Goal: Task Accomplishment & Management: Manage account settings

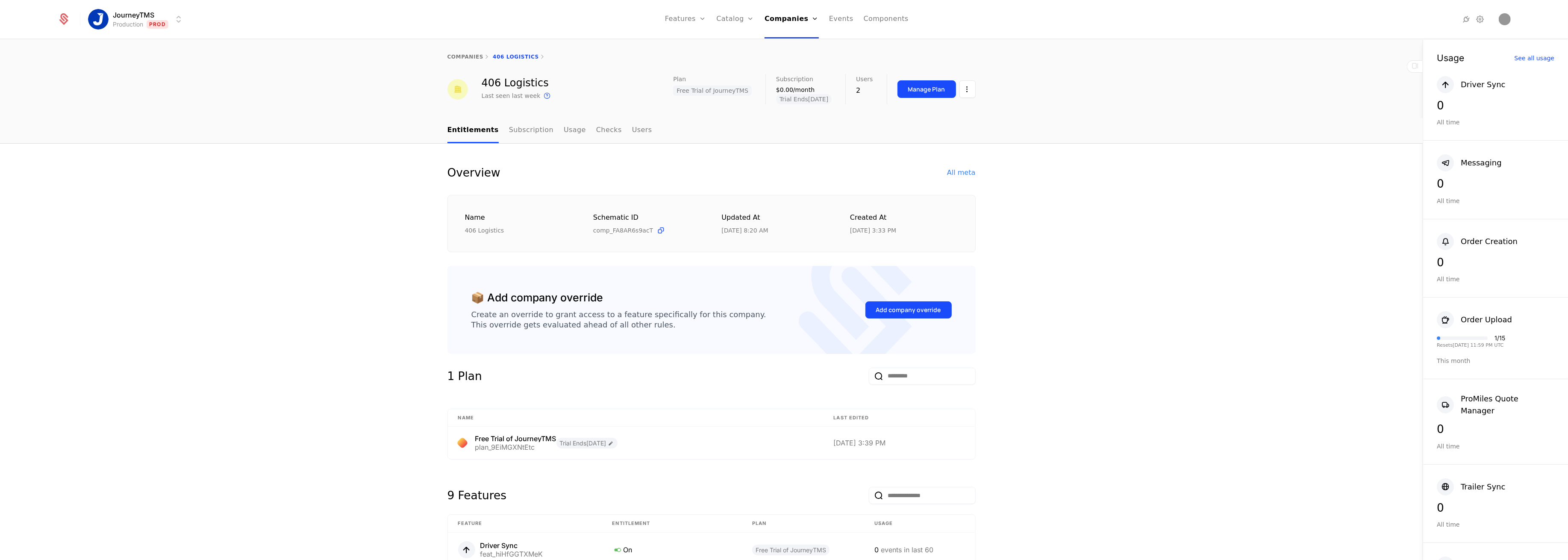
click at [147, 12] on html "JourneyTMS Production Prod Features Features Flags Catalog Plans Add Ons Credit…" at bounding box center [784, 280] width 1568 height 560
click at [161, 47] on div "Development Dev" at bounding box center [163, 44] width 144 height 17
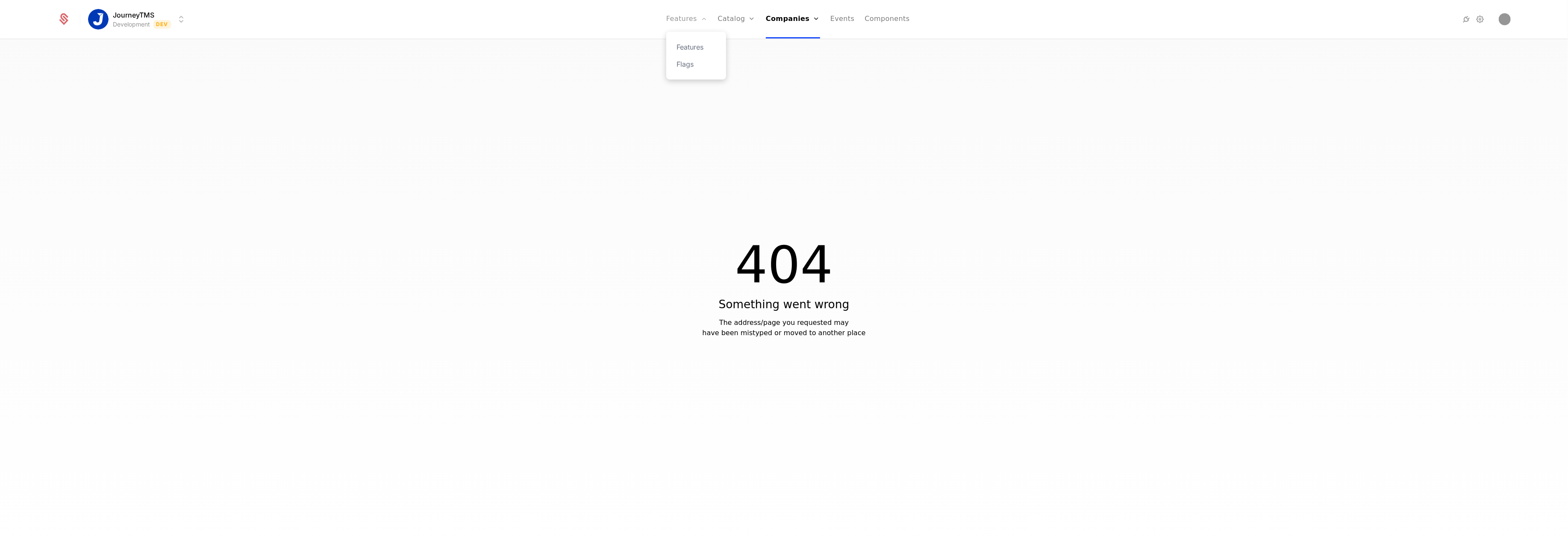
click at [692, 21] on link "Features" at bounding box center [687, 19] width 41 height 38
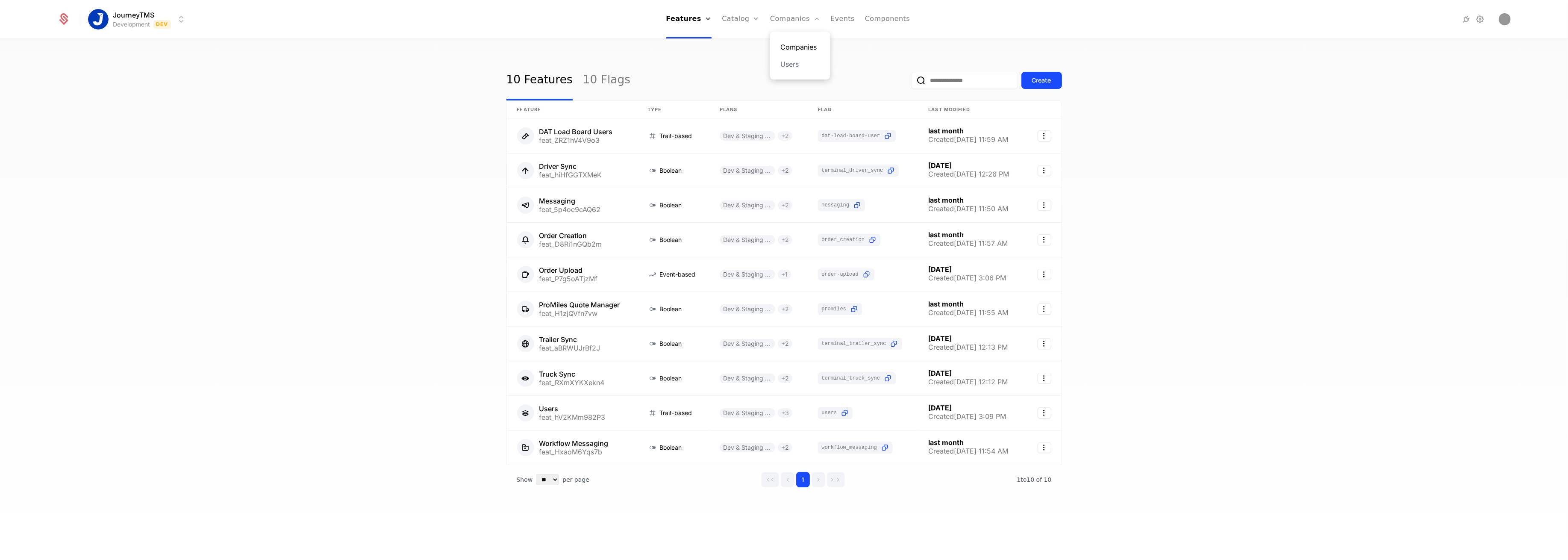
click at [800, 49] on link "Companies" at bounding box center [800, 47] width 40 height 10
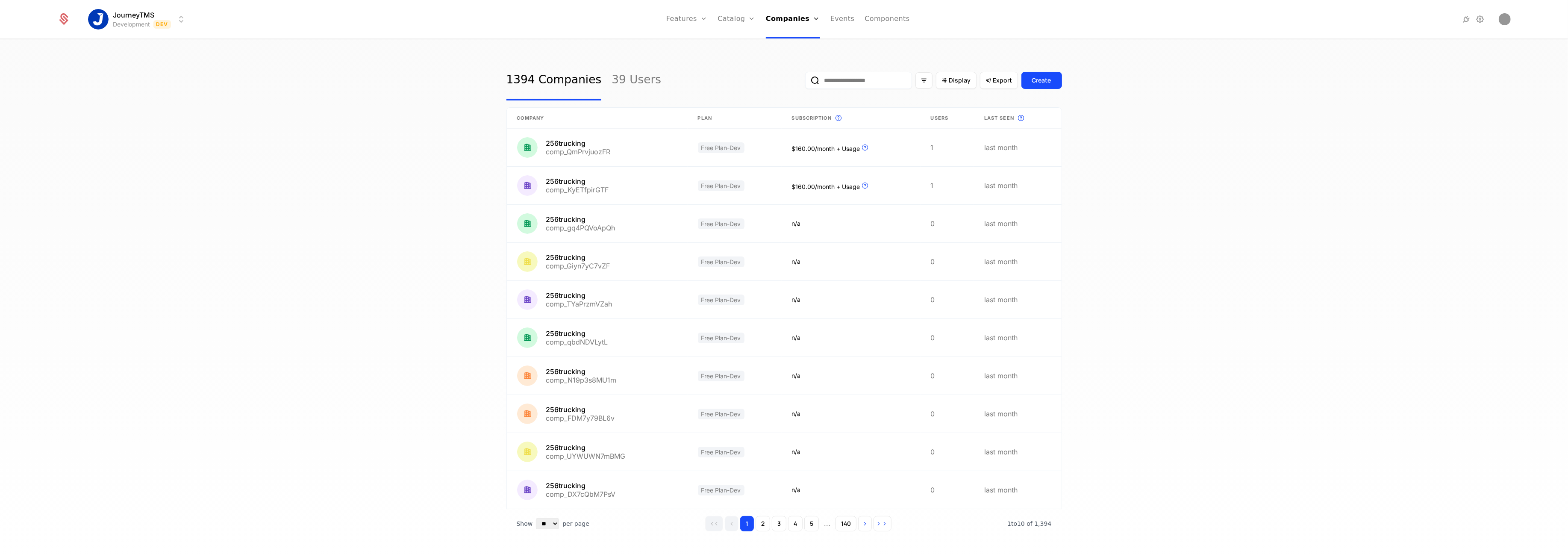
click at [805, 72] on div at bounding box center [805, 72] width 0 height 0
type input "***"
click at [805, 82] on button "submit" at bounding box center [805, 82] width 0 height 0
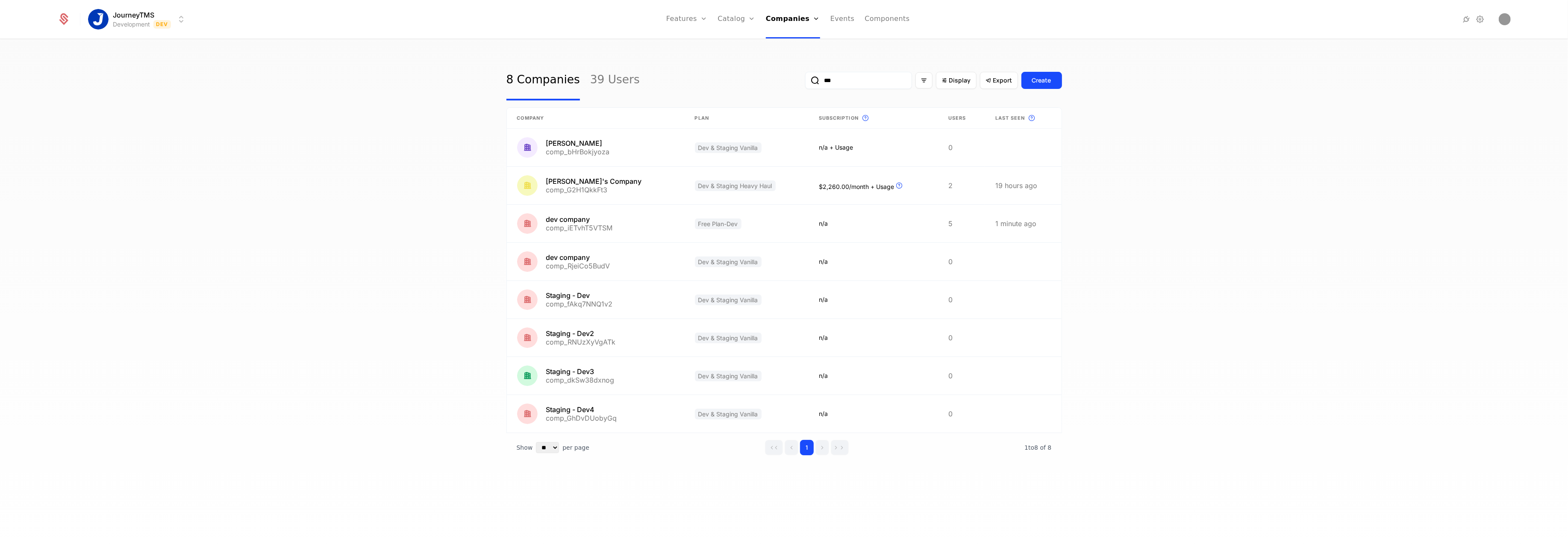
click at [237, 269] on div "8 Companies 39 Users *** Display Export Create Company Plan Subscription This i…" at bounding box center [784, 302] width 1568 height 525
click at [619, 234] on link at bounding box center [596, 223] width 178 height 38
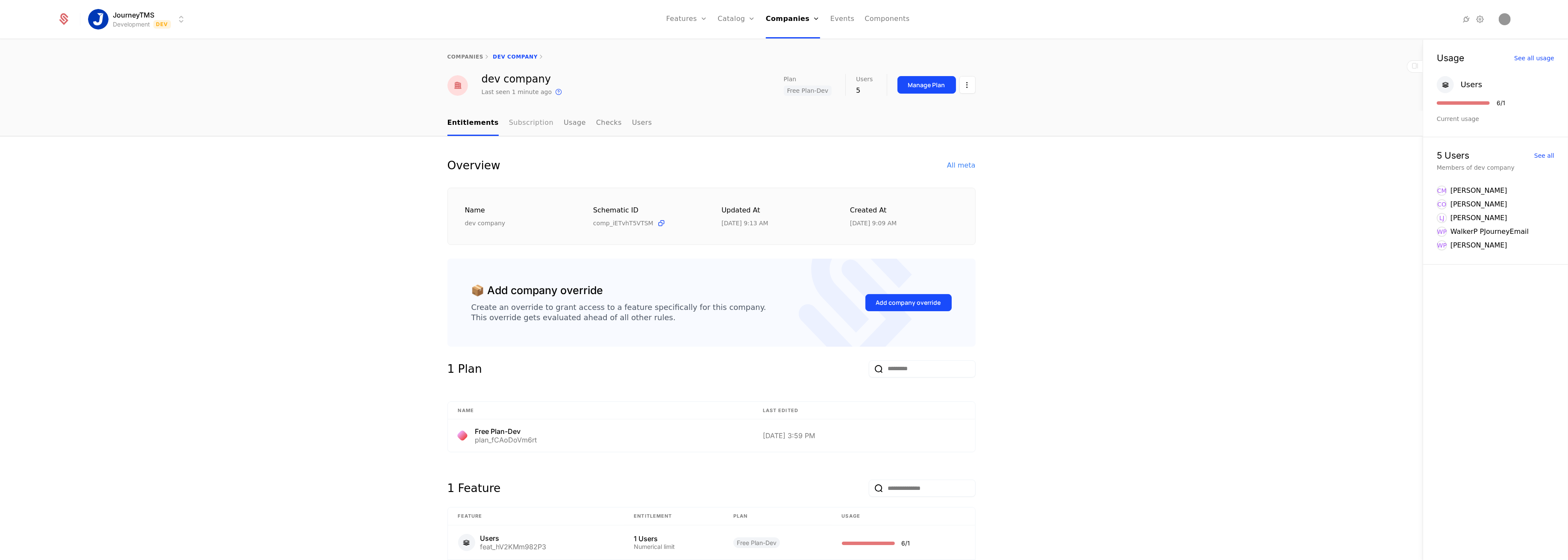
click at [514, 123] on link "Subscription" at bounding box center [531, 123] width 44 height 25
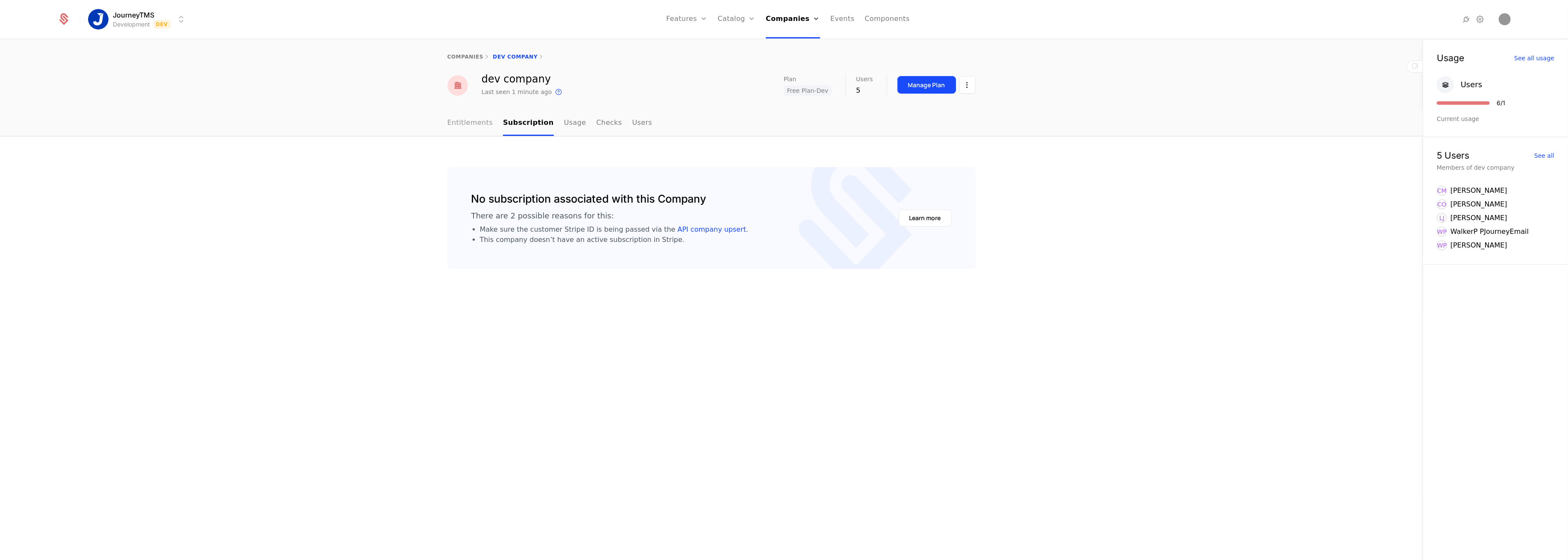
click at [464, 125] on link "Entitlements" at bounding box center [470, 123] width 46 height 25
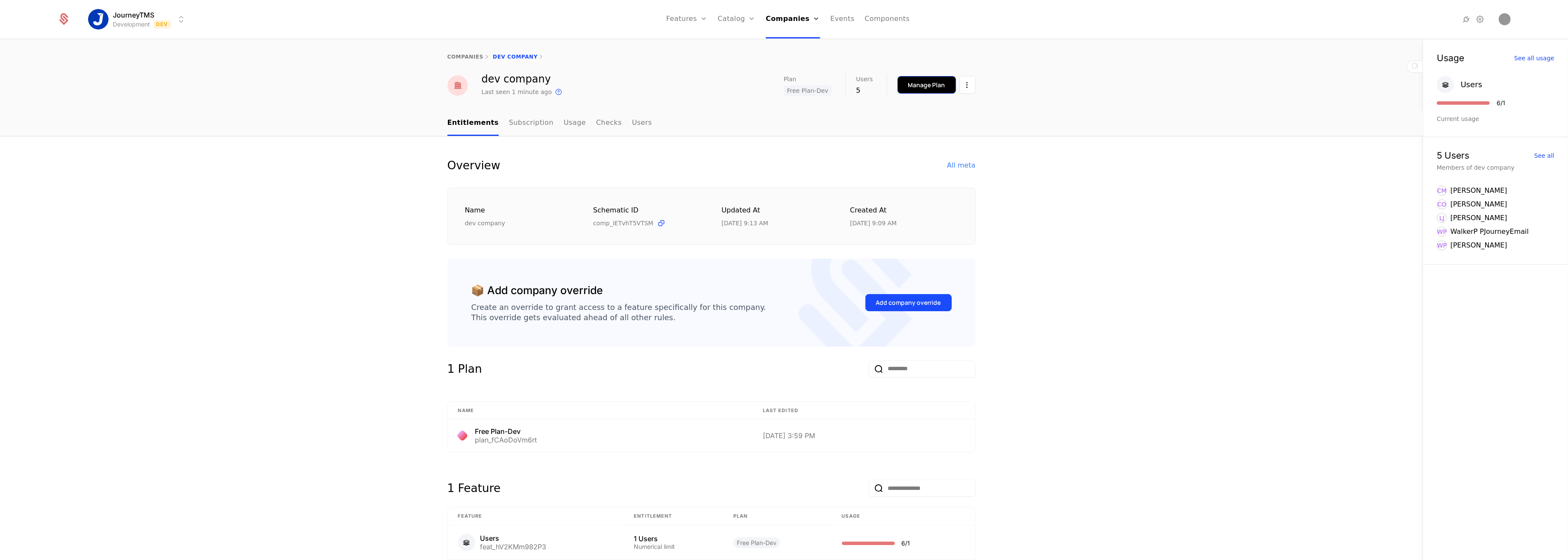
click at [912, 88] on div "Manage Plan" at bounding box center [926, 85] width 37 height 9
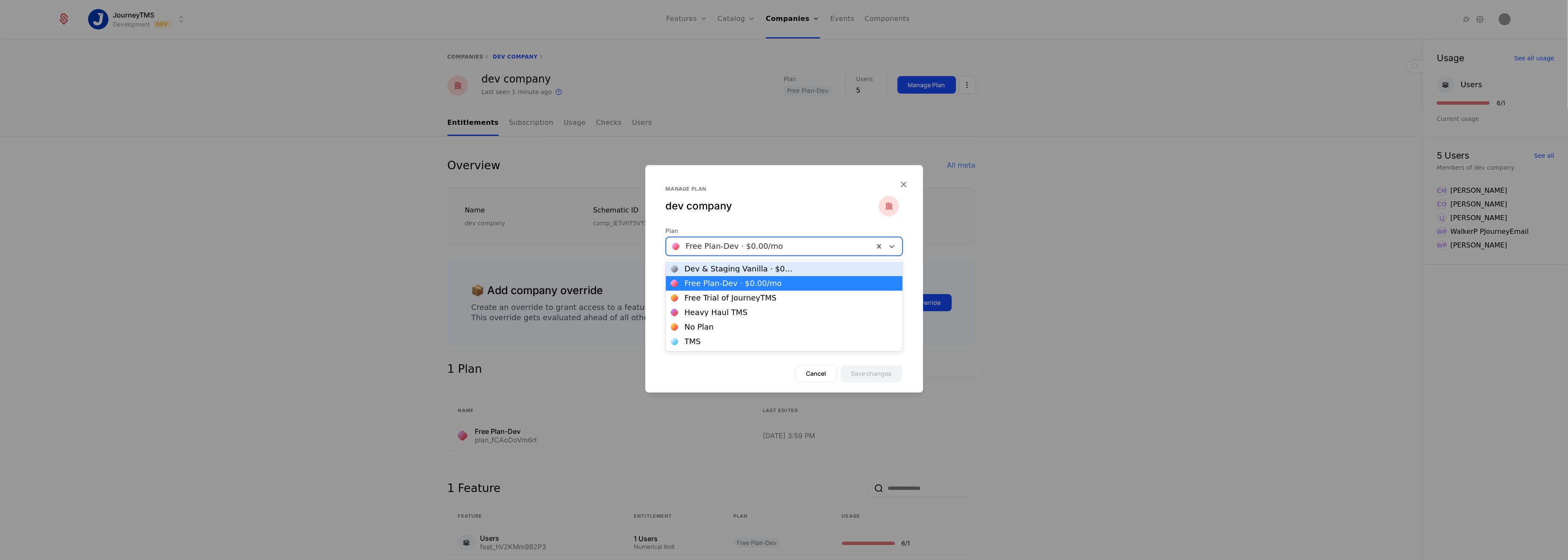
click at [763, 251] on div at bounding box center [770, 247] width 196 height 12
click at [737, 296] on div "Free Trial of JourneyTMS" at bounding box center [730, 298] width 92 height 8
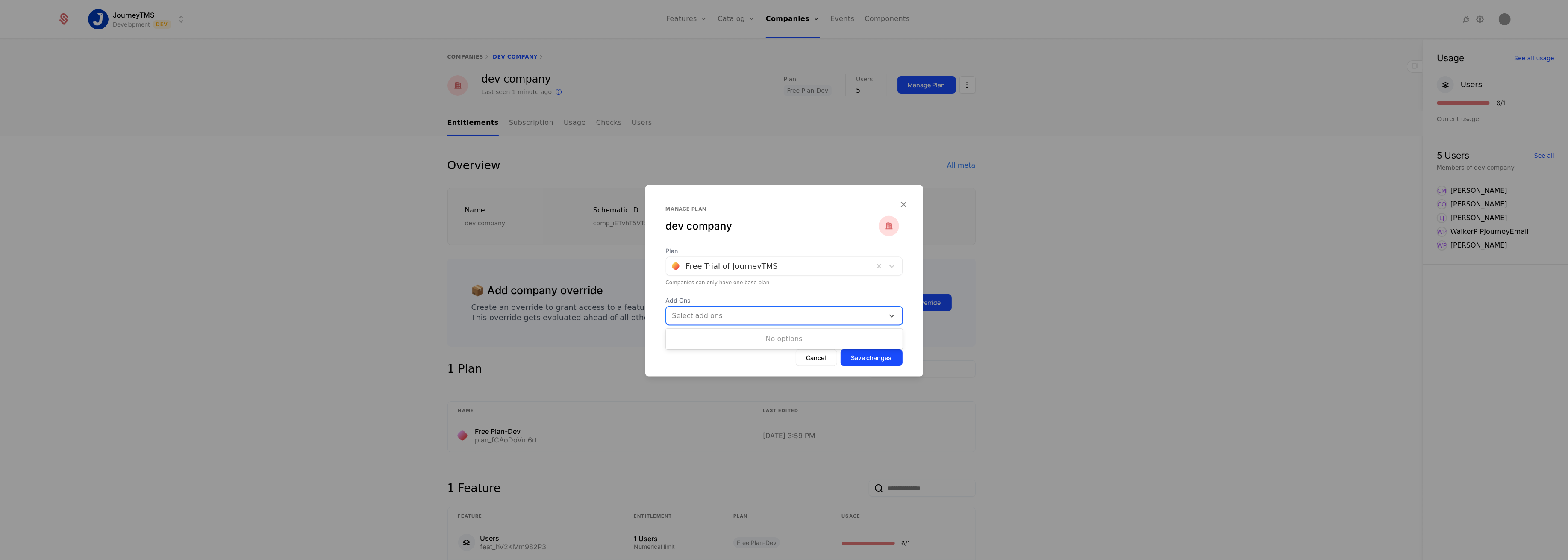
click at [721, 313] on div at bounding box center [776, 316] width 206 height 12
click at [827, 360] on button "Cancel" at bounding box center [816, 358] width 41 height 17
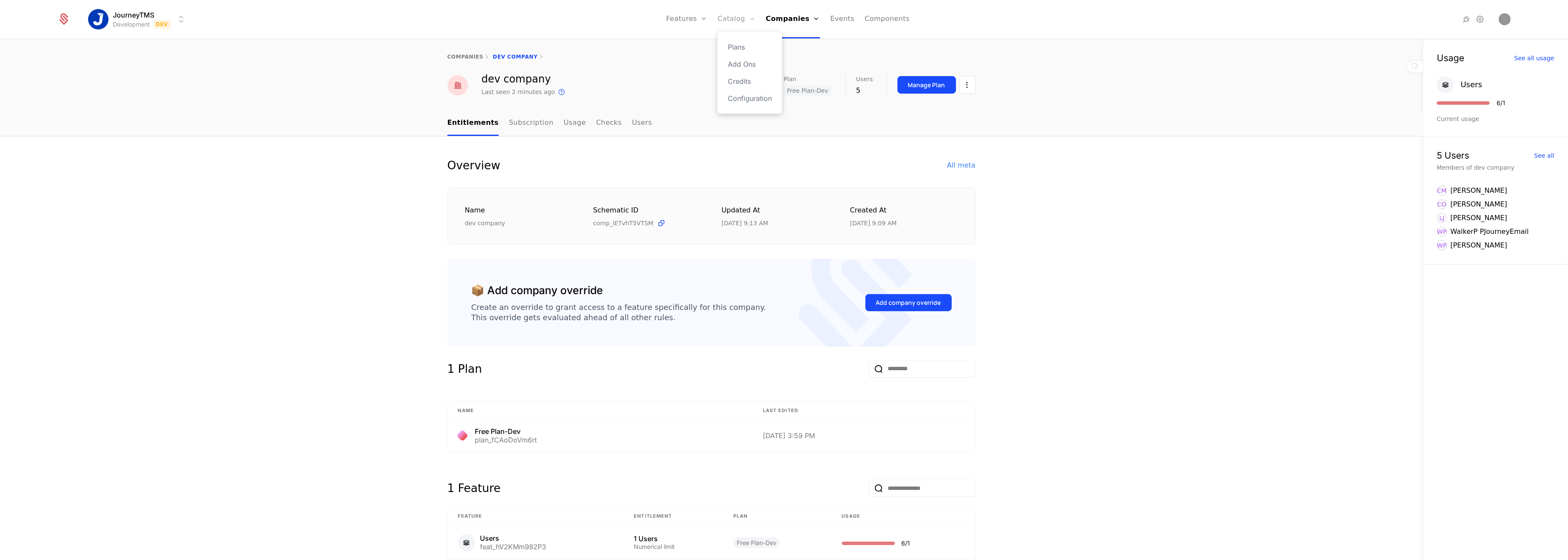
drag, startPoint x: 734, startPoint y: 19, endPoint x: 730, endPoint y: 24, distance: 6.4
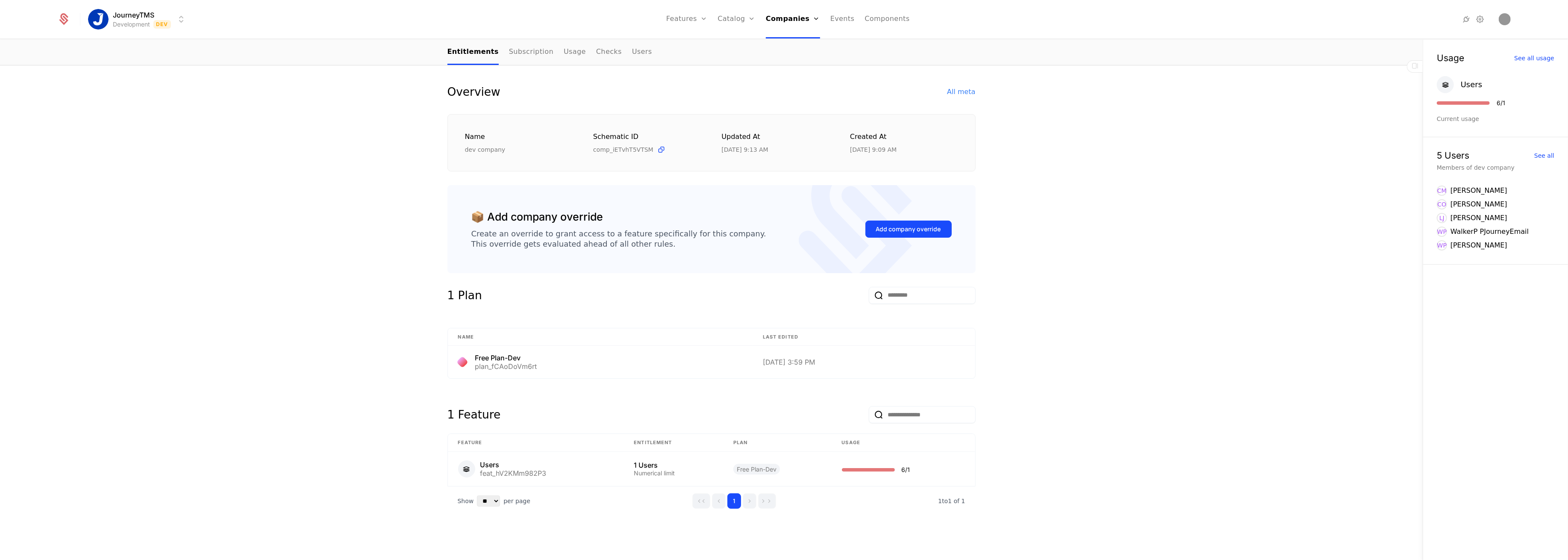
scroll to position [75, 0]
click at [891, 219] on button "Add company override" at bounding box center [909, 227] width 86 height 17
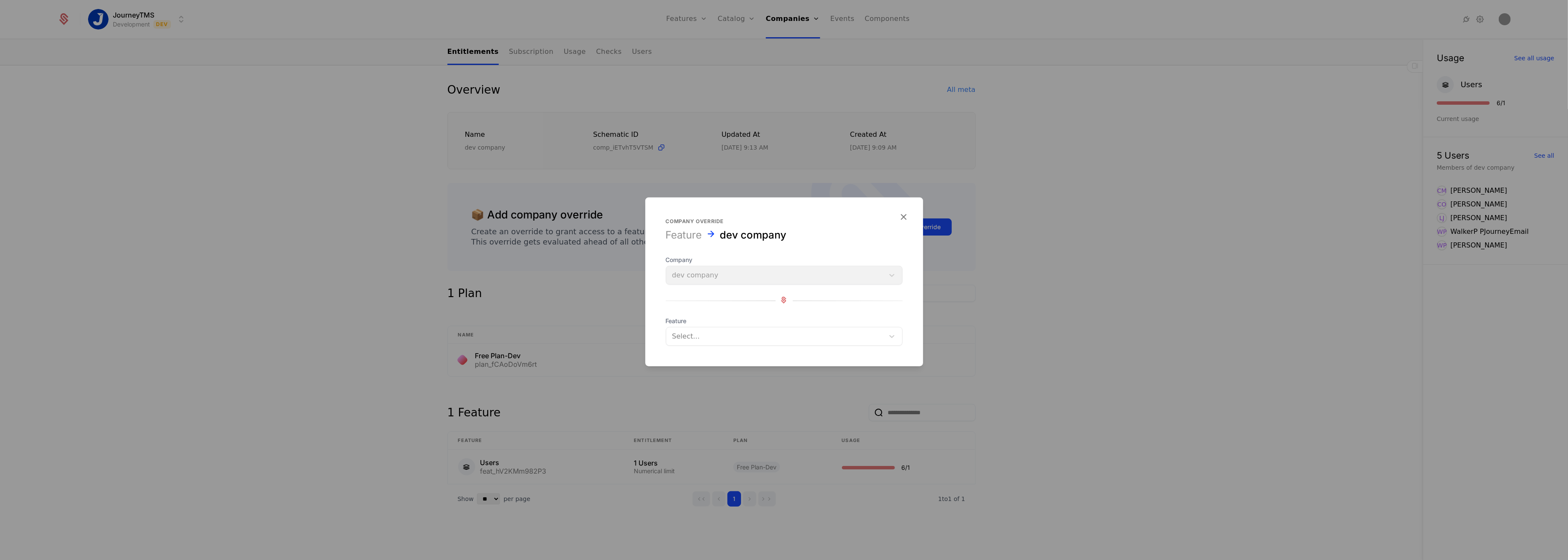
click at [688, 335] on div at bounding box center [775, 337] width 206 height 12
drag, startPoint x: 908, startPoint y: 217, endPoint x: 901, endPoint y: 217, distance: 7.0
click at [906, 217] on icon "button" at bounding box center [904, 217] width 11 height 11
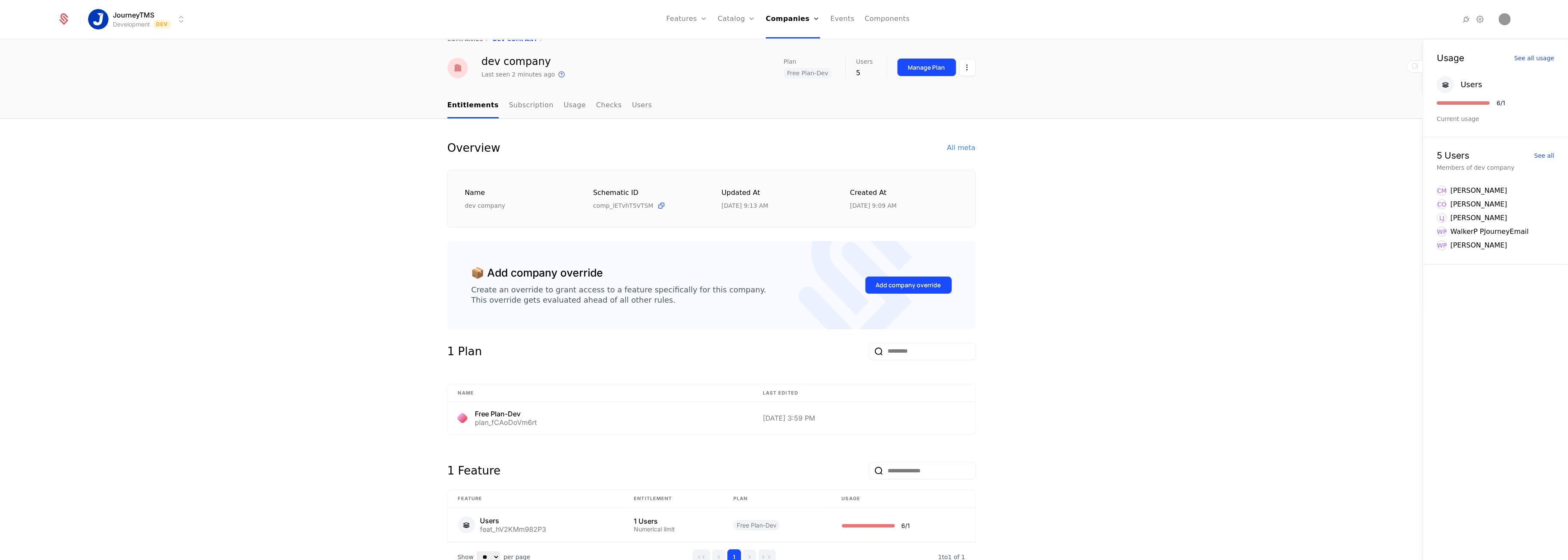
scroll to position [0, 0]
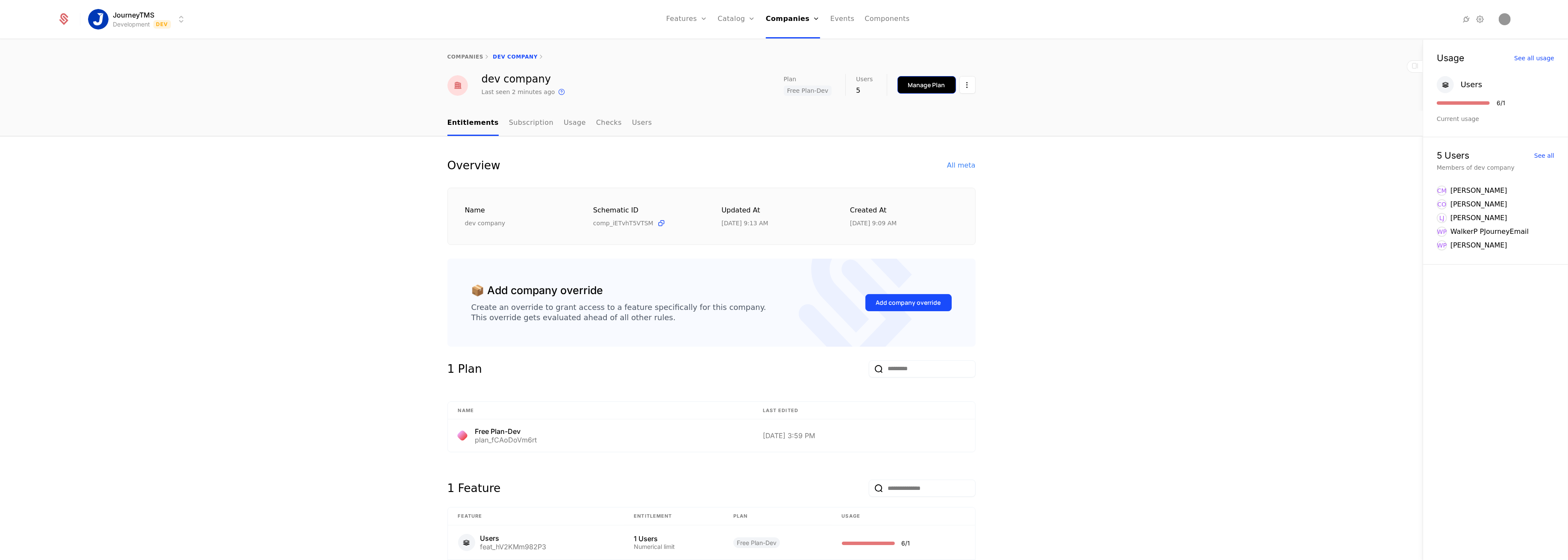
click at [900, 88] on button "Manage Plan" at bounding box center [926, 85] width 58 height 18
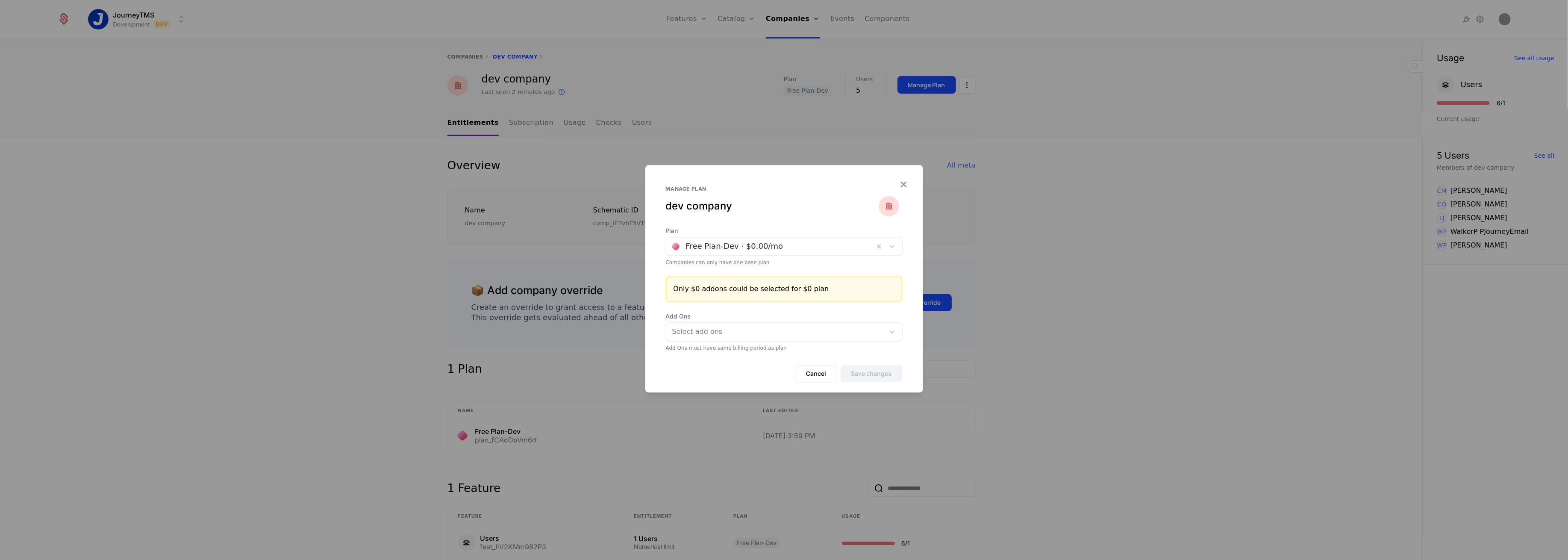
click at [812, 245] on div at bounding box center [770, 247] width 196 height 12
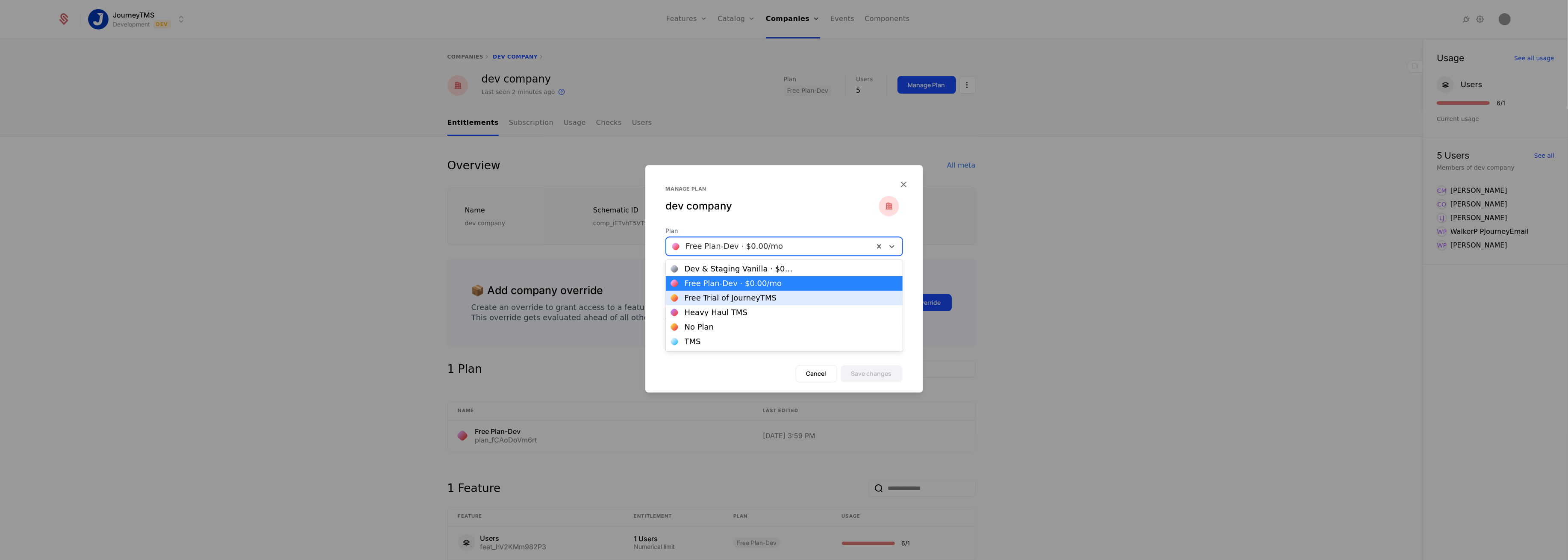
click at [775, 296] on div "Free Trial of JourneyTMS" at bounding box center [784, 298] width 226 height 8
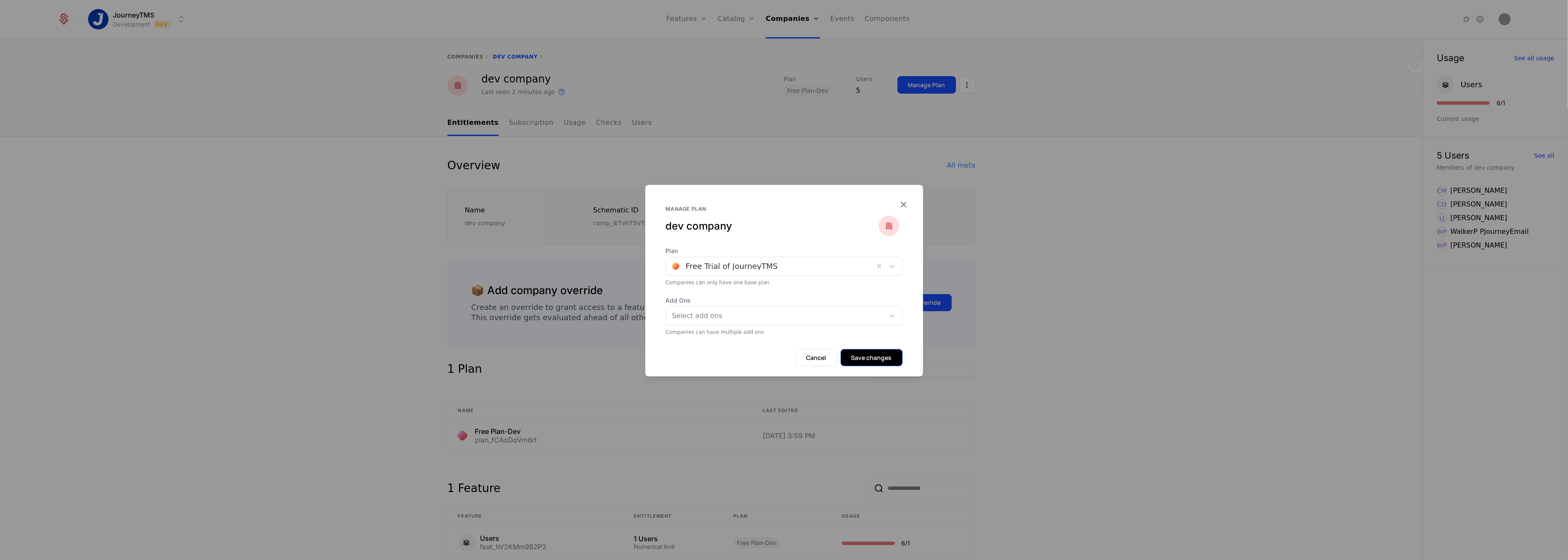
click at [878, 362] on button "Save changes" at bounding box center [872, 358] width 62 height 17
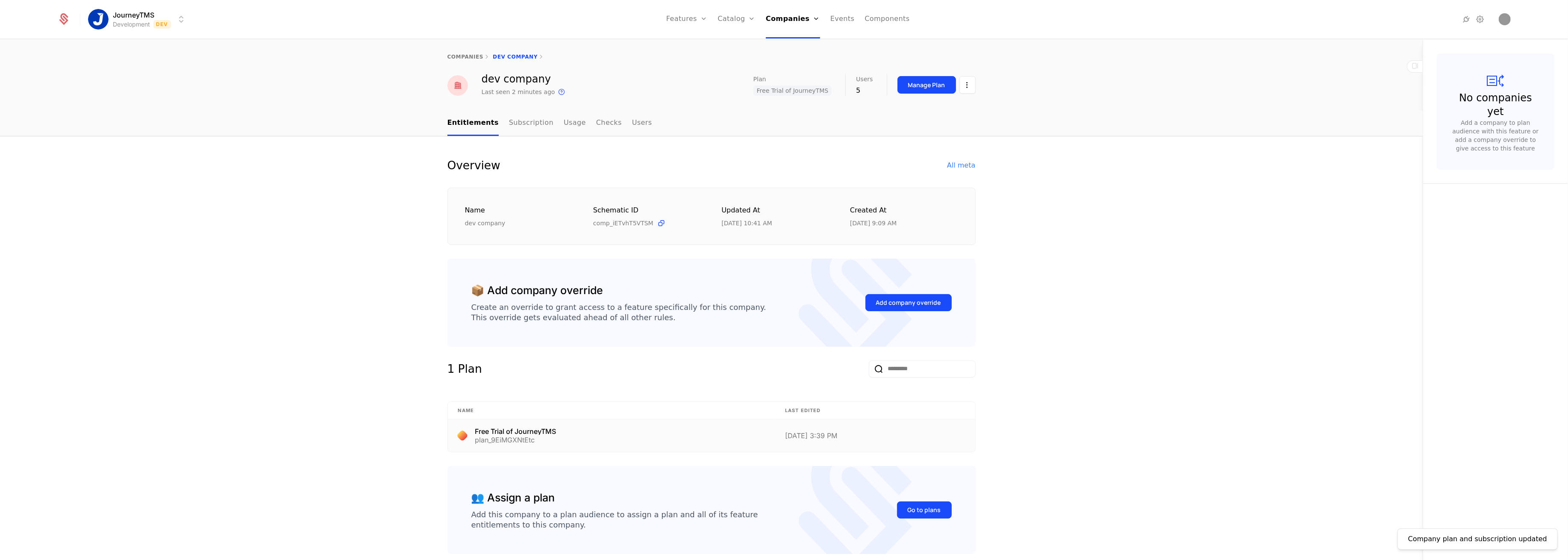
click at [508, 426] on td "Free Trial of JourneyTMS plan_9EiMGXNtEtc" at bounding box center [612, 435] width 327 height 32
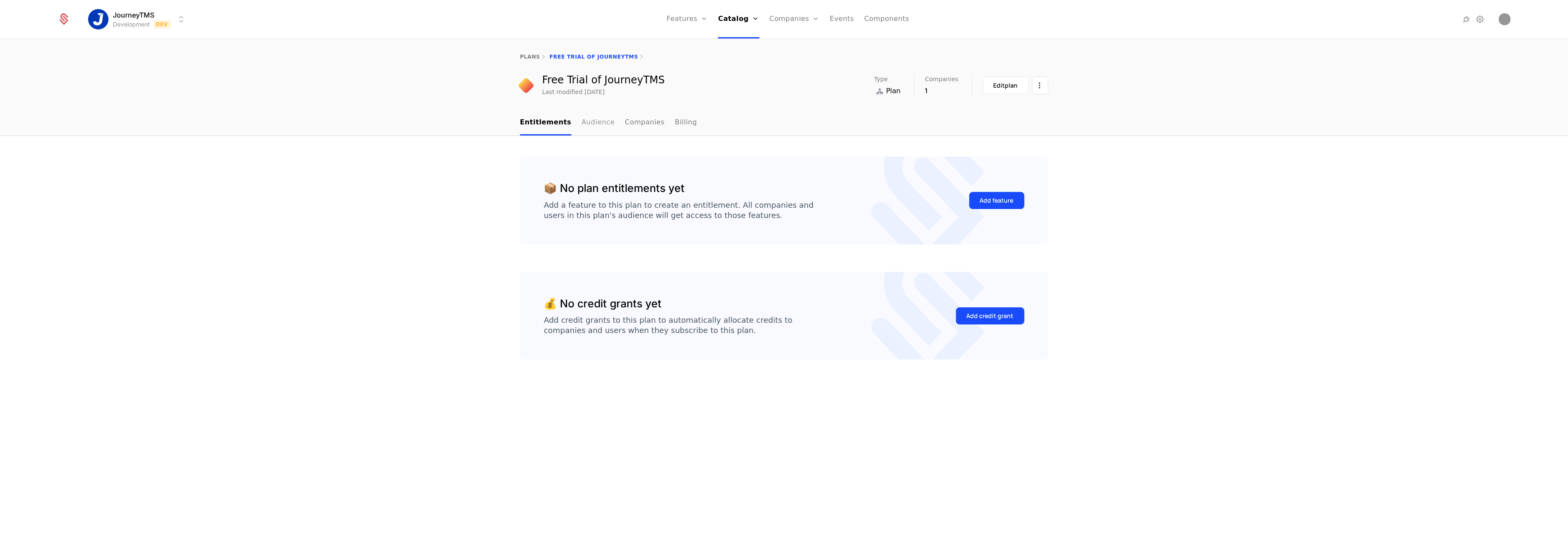
click at [593, 127] on link "Audience" at bounding box center [598, 122] width 33 height 25
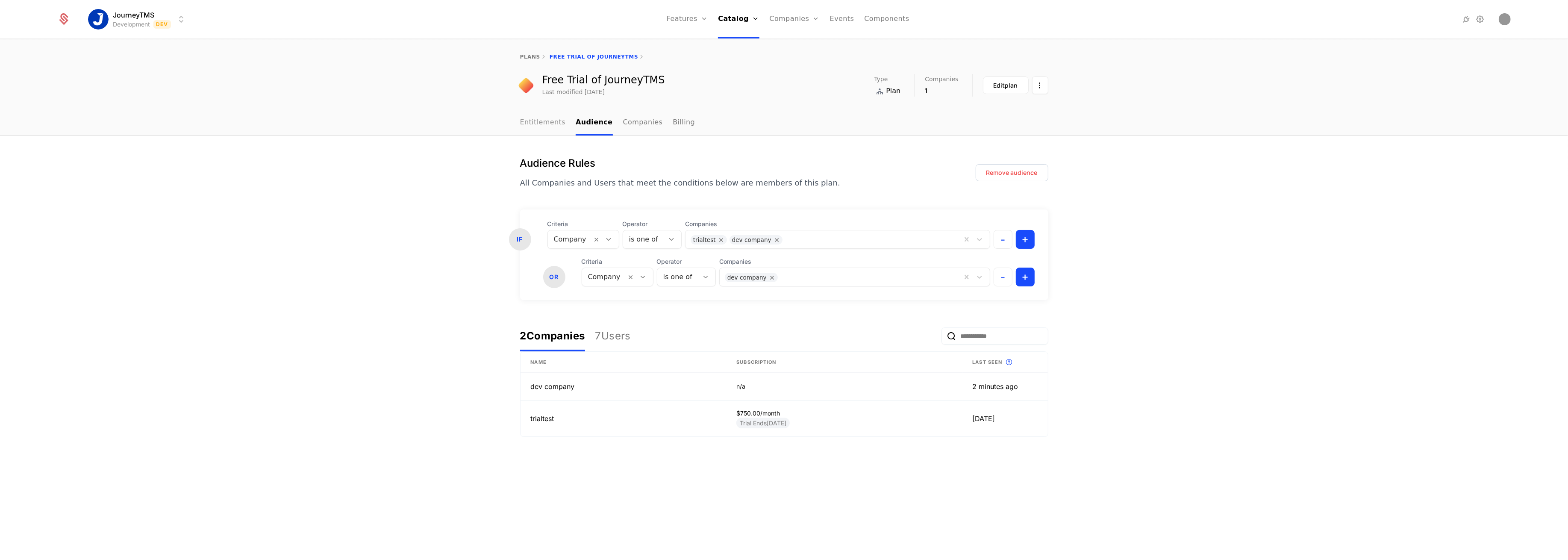
click at [530, 125] on link "Entitlements" at bounding box center [542, 122] width 46 height 25
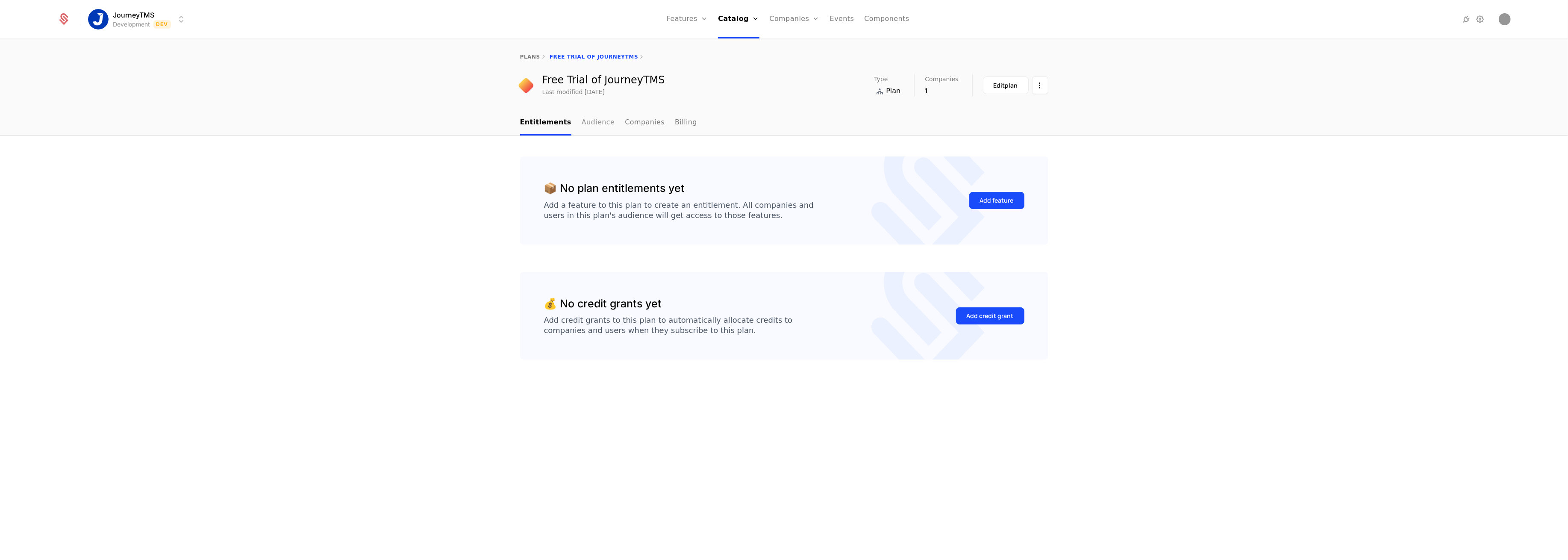
click at [593, 123] on link "Audience" at bounding box center [598, 122] width 33 height 25
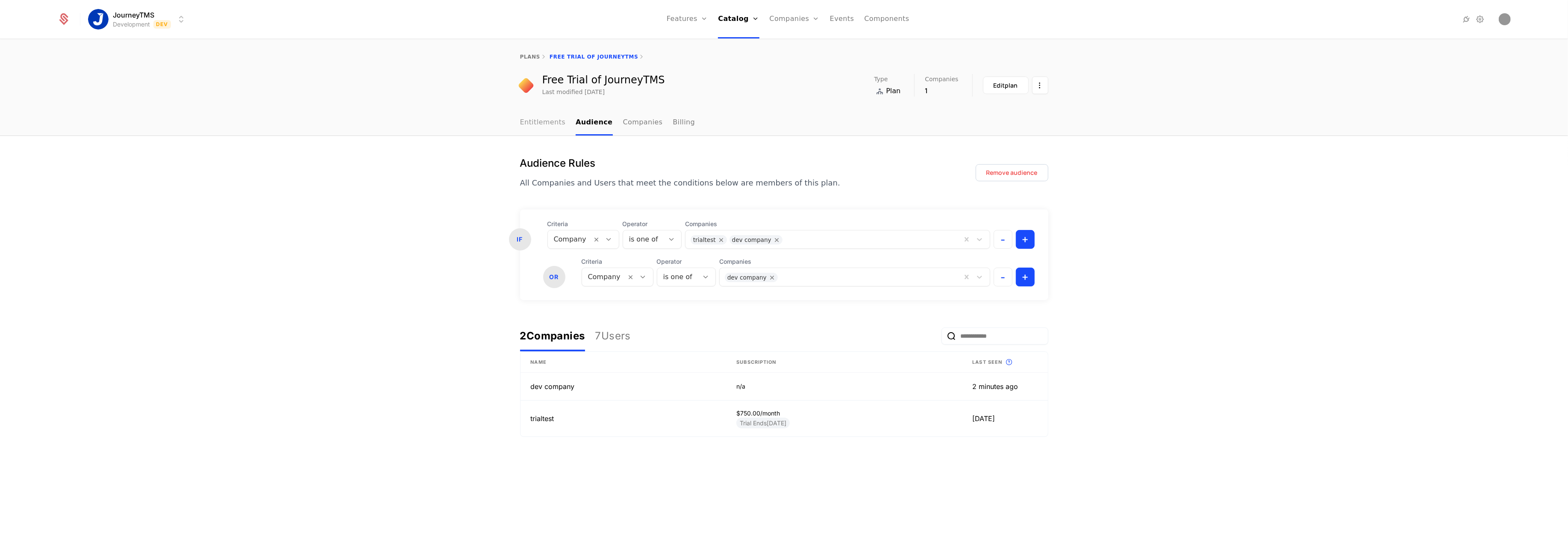
click at [528, 121] on link "Entitlements" at bounding box center [542, 122] width 46 height 25
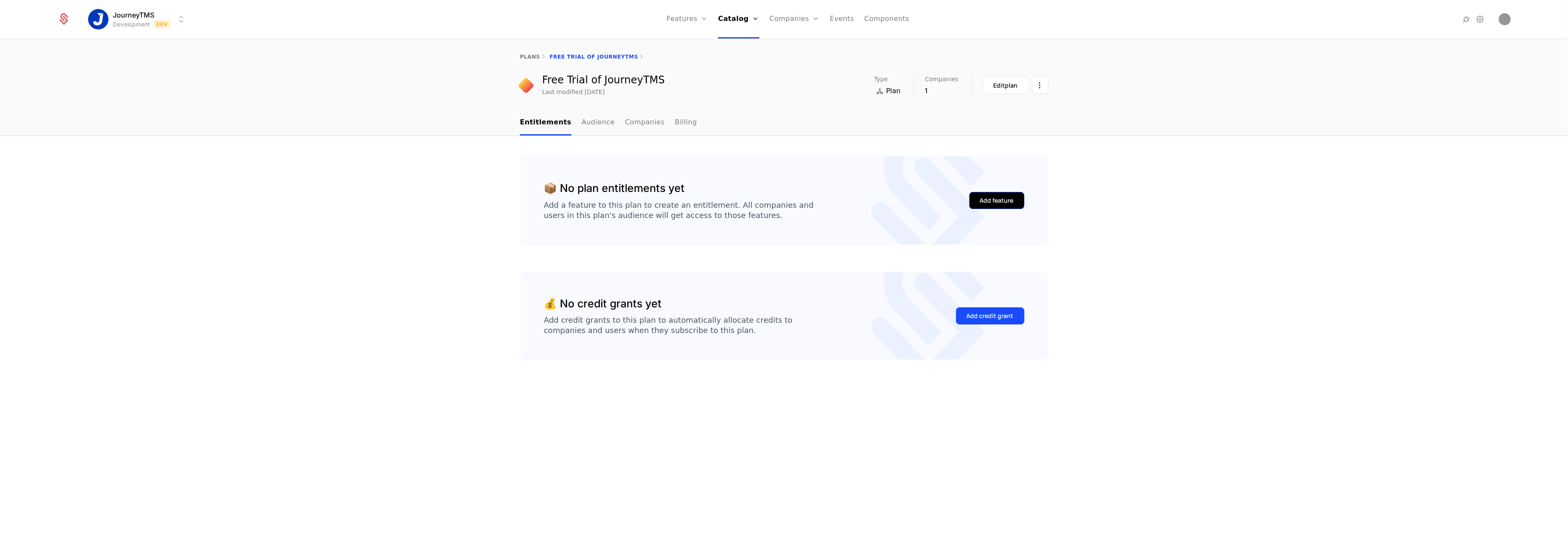
click at [976, 201] on button "Add feature" at bounding box center [996, 200] width 55 height 17
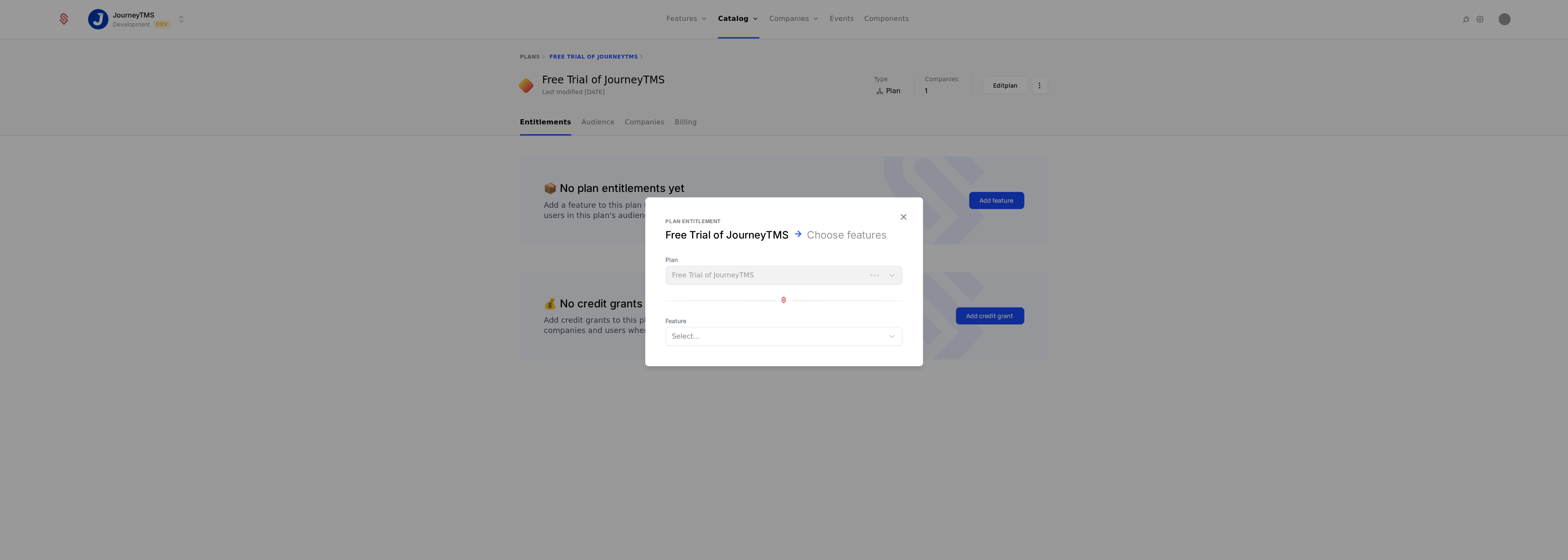
click at [714, 333] on div at bounding box center [776, 337] width 206 height 12
click at [901, 214] on icon "button" at bounding box center [904, 217] width 11 height 11
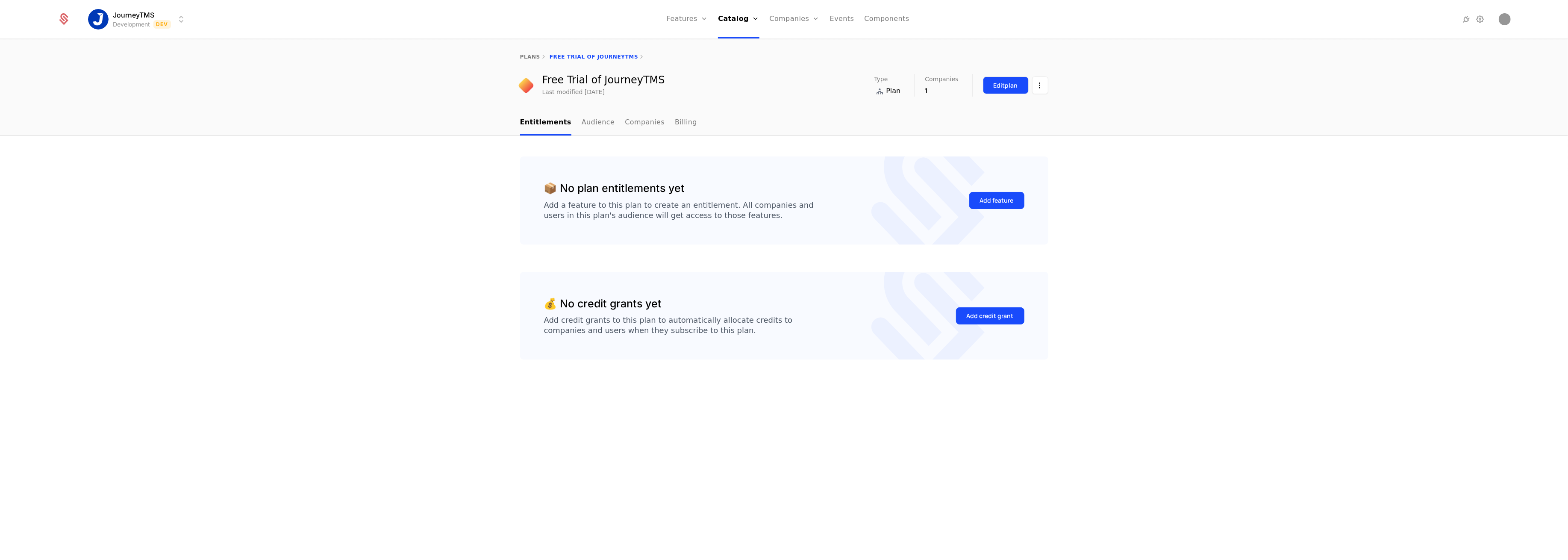
click at [1004, 88] on div "Edit plan" at bounding box center [1006, 85] width 24 height 9
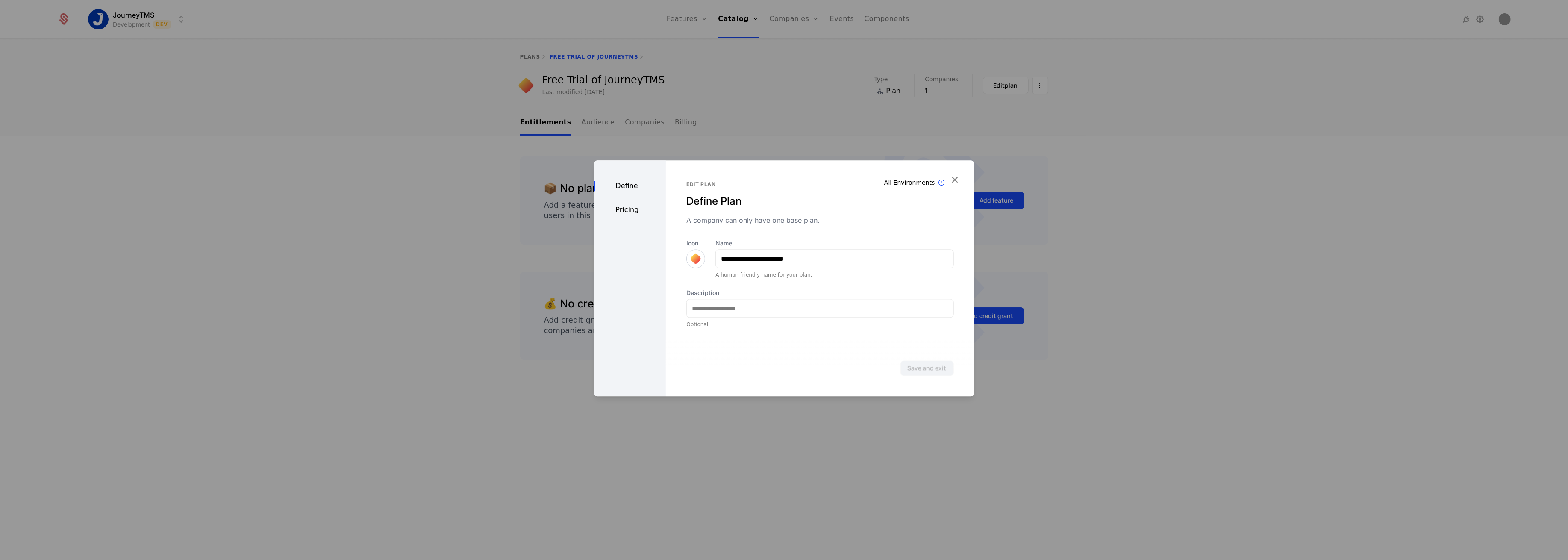
click at [630, 212] on div "Pricing" at bounding box center [630, 209] width 72 height 10
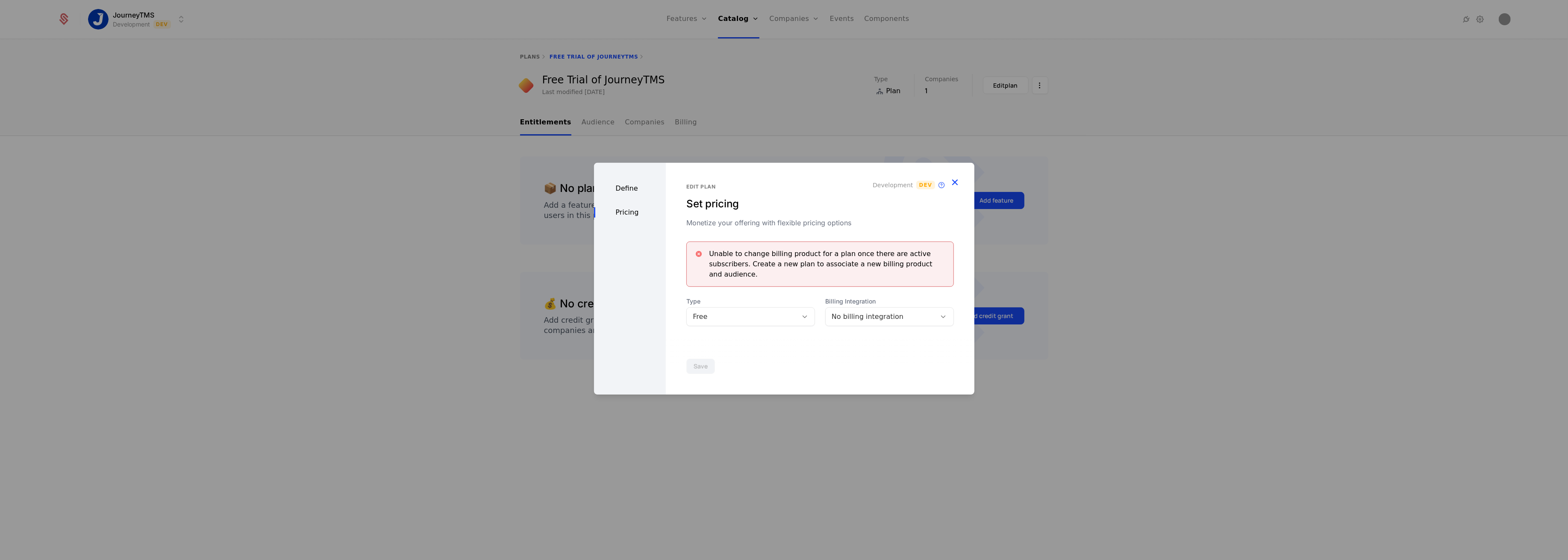
click at [953, 182] on icon "button" at bounding box center [955, 182] width 11 height 11
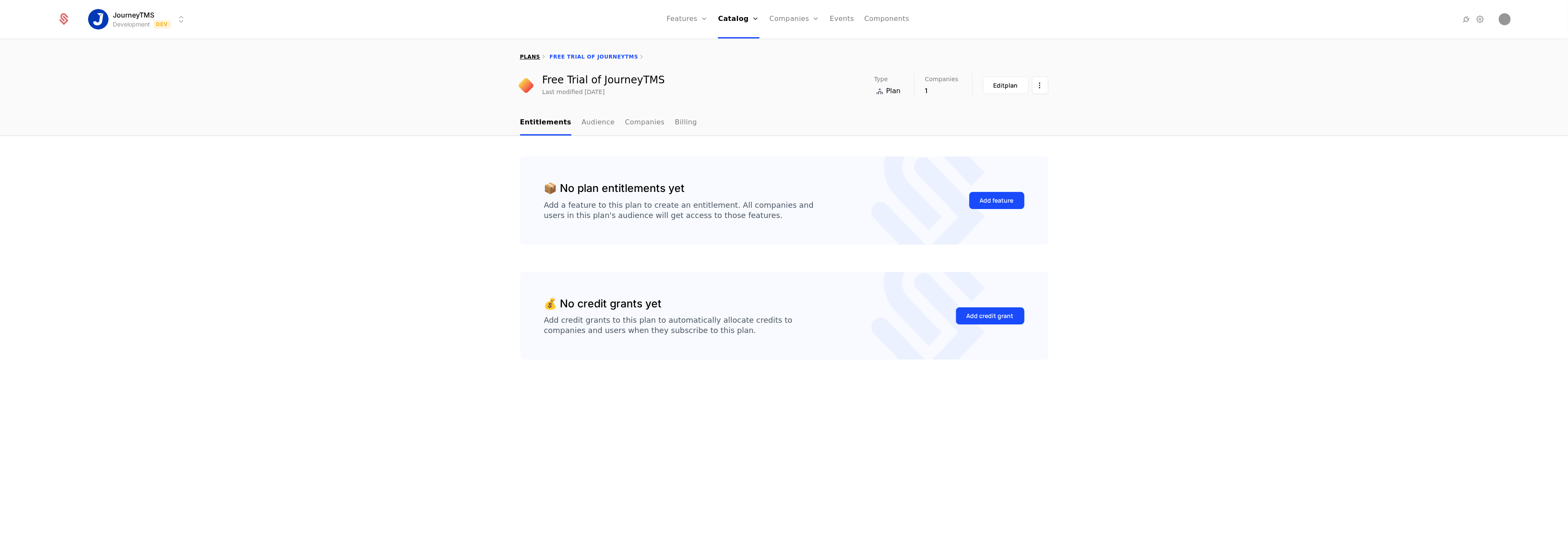
click at [536, 57] on link "plans" at bounding box center [530, 57] width 20 height 6
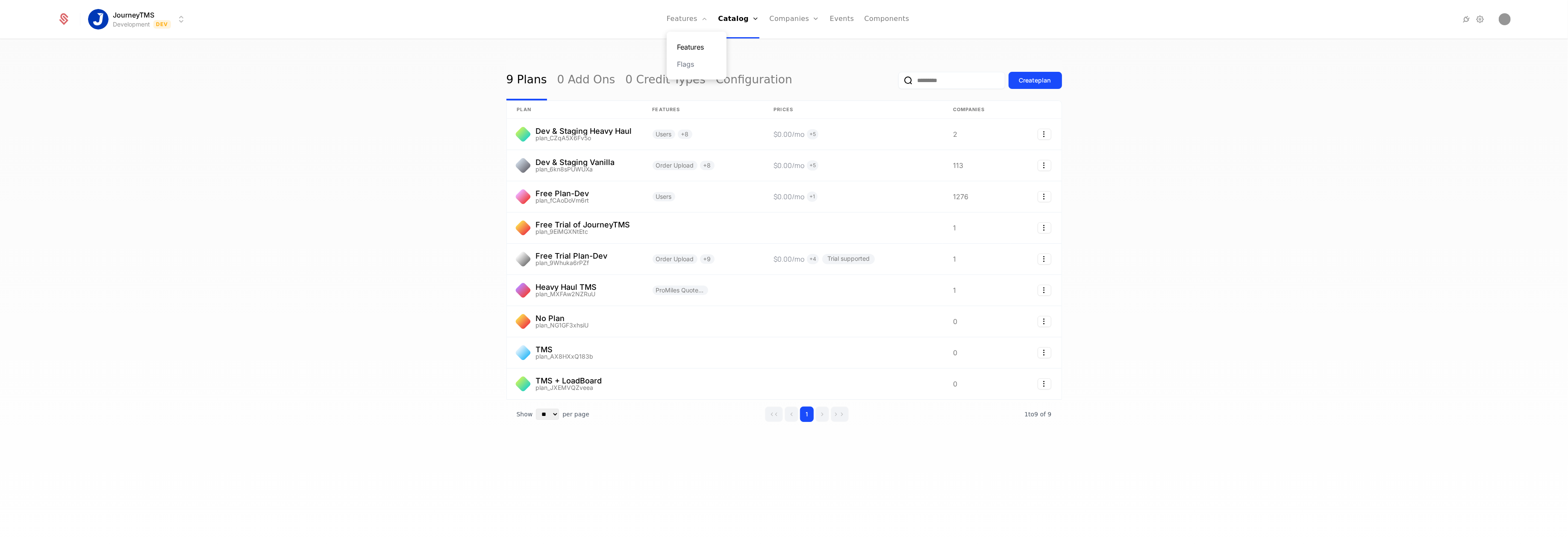
click at [708, 47] on link "Features" at bounding box center [696, 47] width 40 height 10
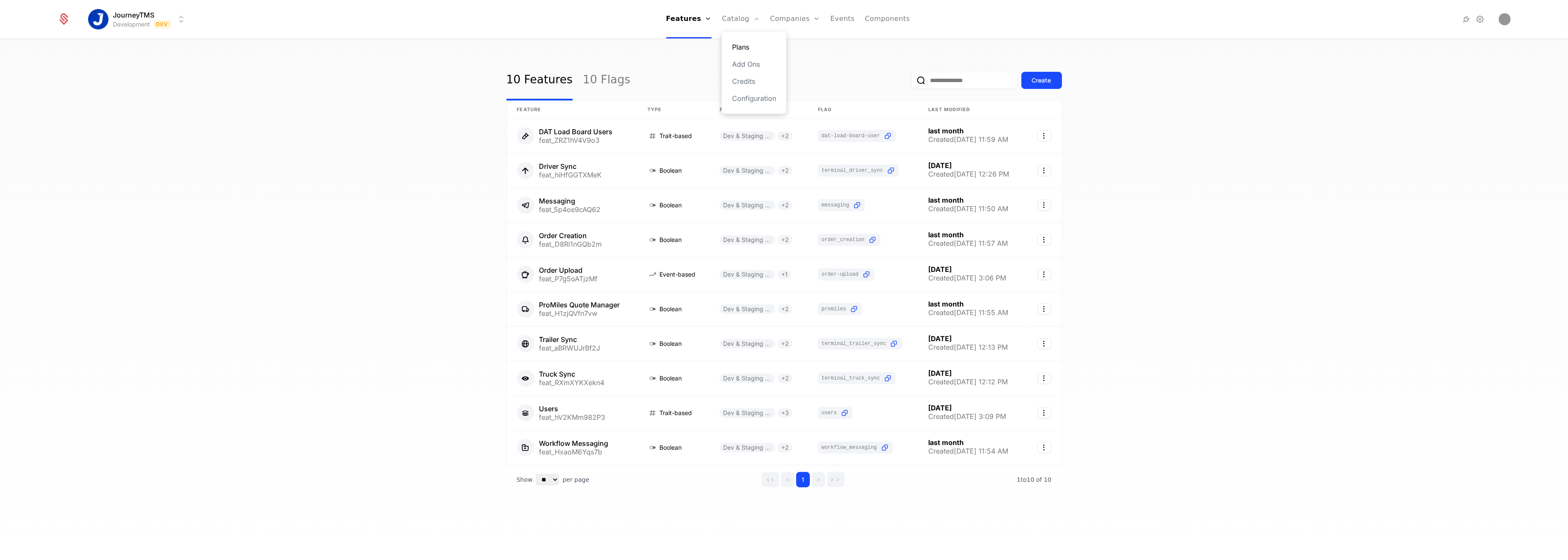
click at [740, 49] on link "Plans" at bounding box center [754, 47] width 44 height 10
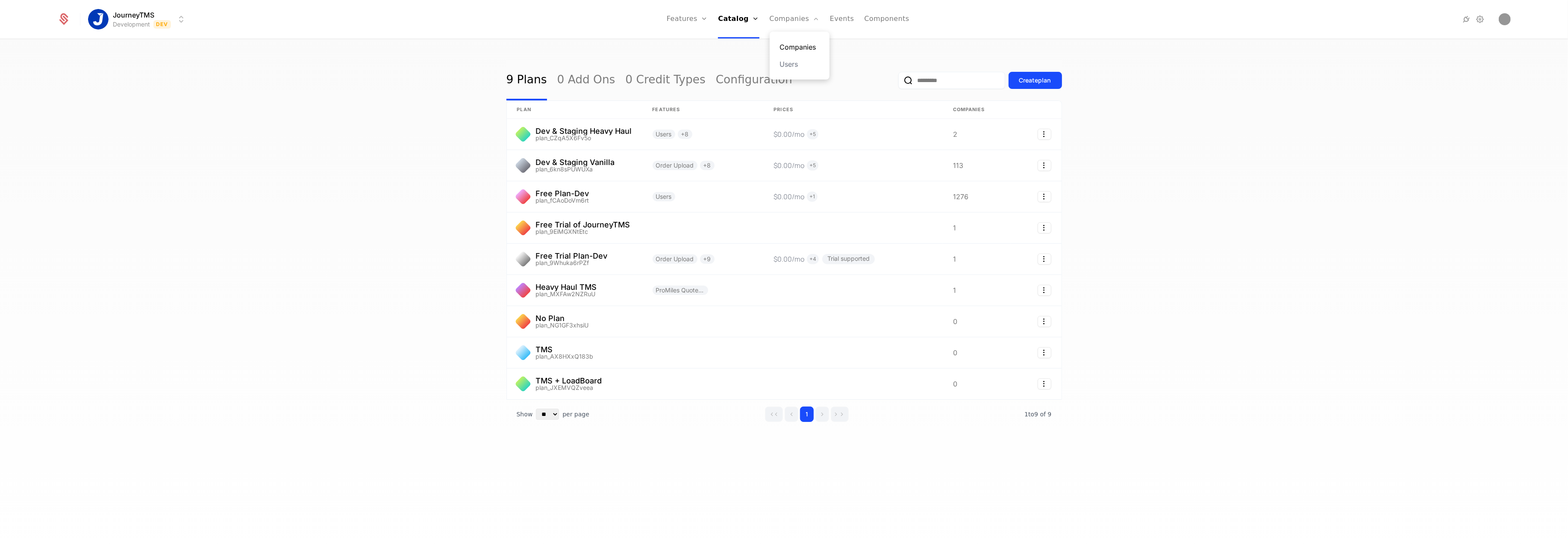
click at [791, 42] on link "Companies" at bounding box center [799, 47] width 40 height 10
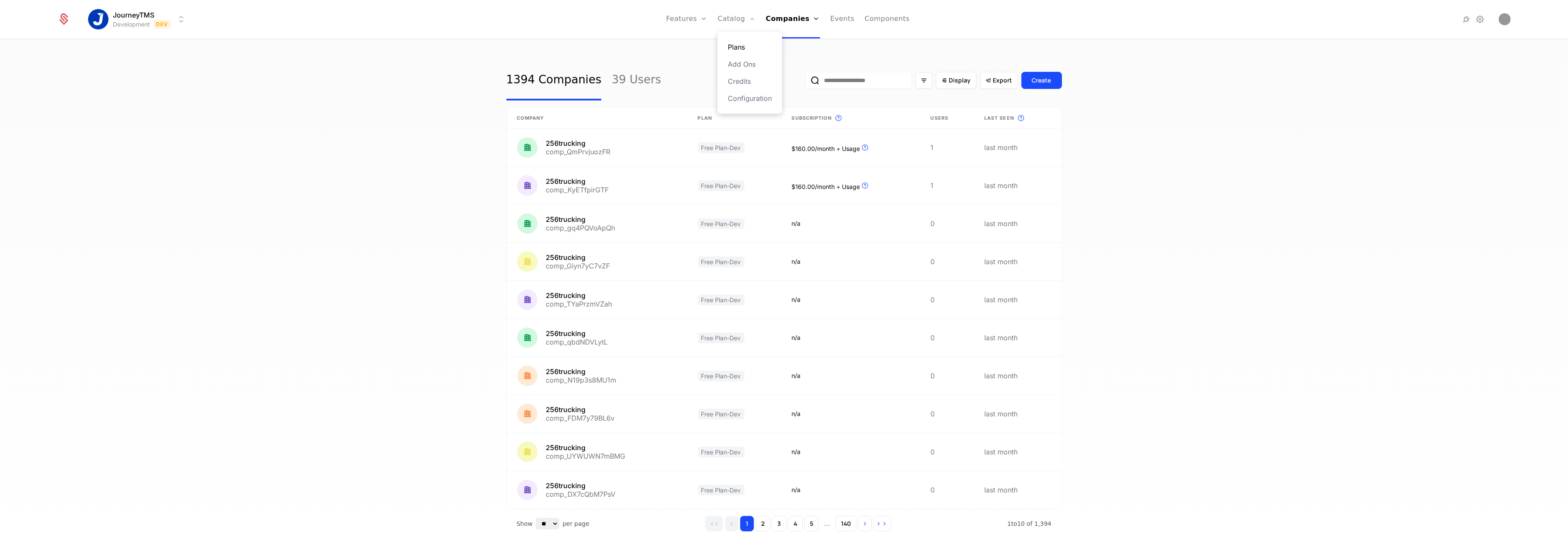
click at [748, 44] on link "Plans" at bounding box center [750, 47] width 44 height 10
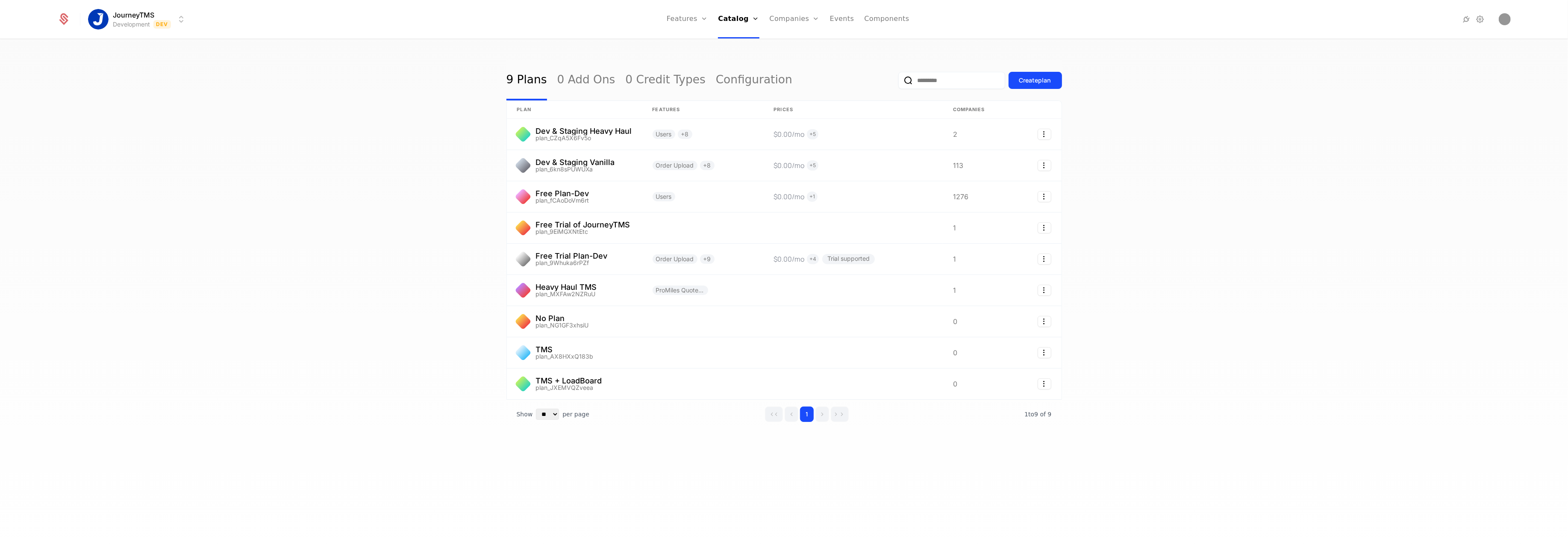
click at [423, 62] on div "9 Plans 0 Add Ons 0 Credit Types Configuration Create plan plan Features Prices…" at bounding box center [784, 302] width 1568 height 525
